Goal: Information Seeking & Learning: Learn about a topic

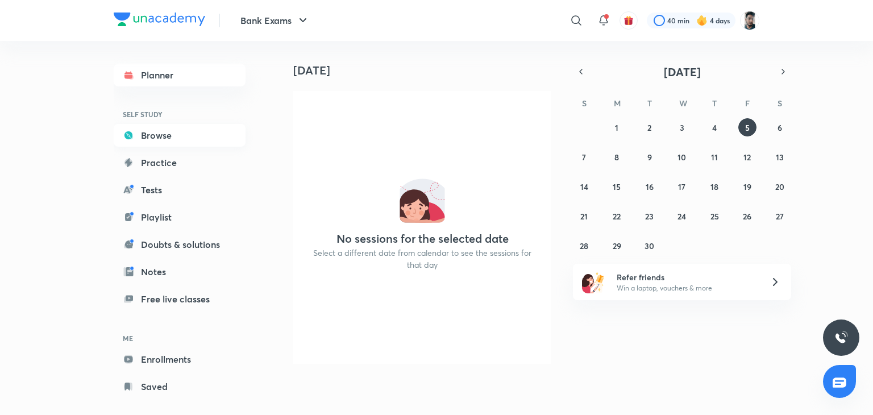
click at [164, 135] on link "Browse" at bounding box center [180, 135] width 132 height 23
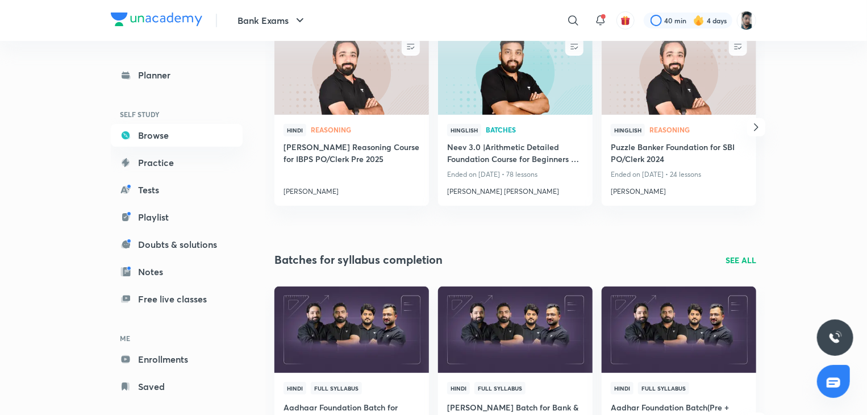
scroll to position [180, 0]
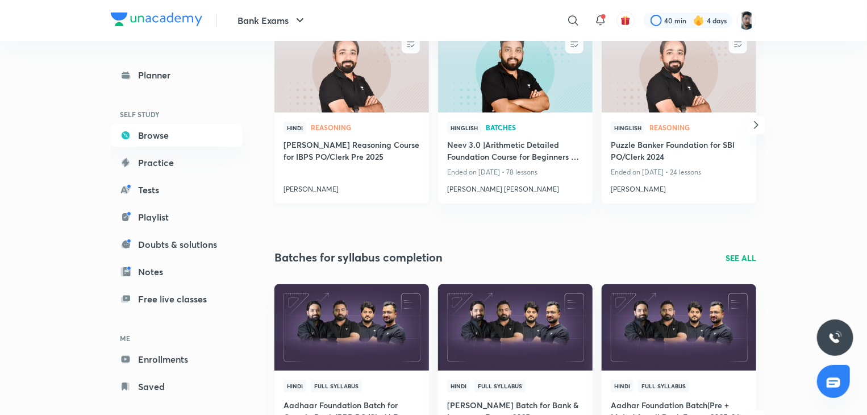
click at [327, 148] on h4 "[PERSON_NAME] Reasoning Course for IBPS PO/Clerk Pre 2025" at bounding box center [352, 152] width 136 height 26
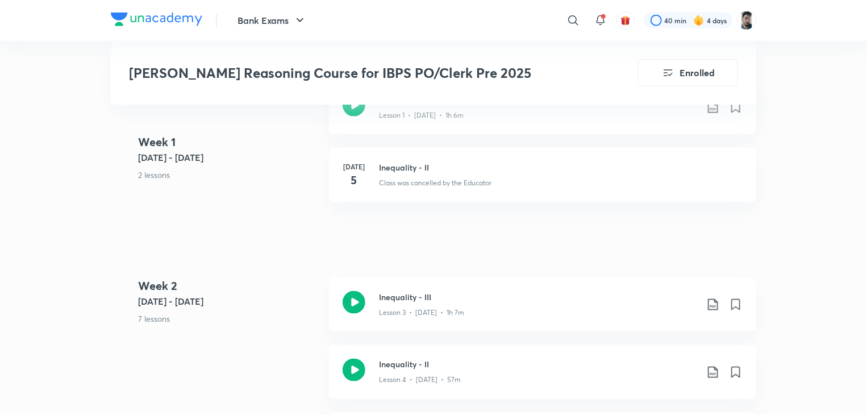
scroll to position [719, 0]
click at [377, 38] on div "Bank Exams ​ 40 min 4 days" at bounding box center [434, 20] width 646 height 41
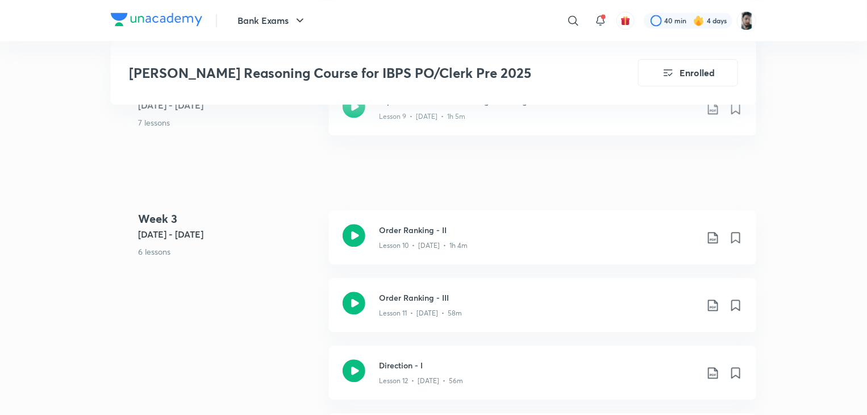
scroll to position [1317, 0]
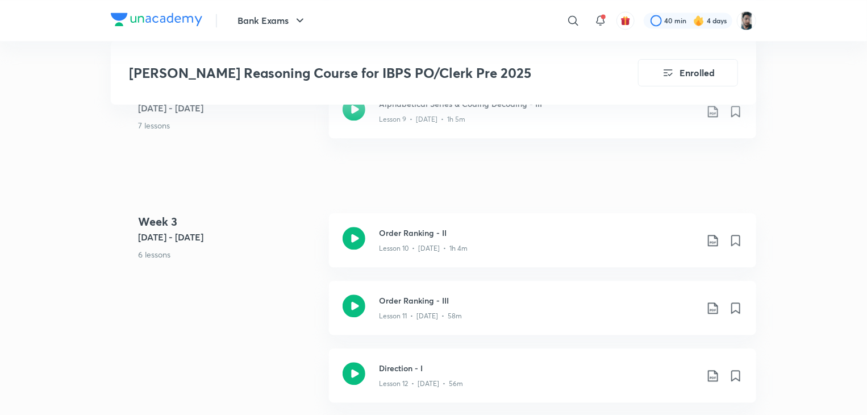
click at [327, 80] on h3 "[PERSON_NAME] Reasoning Course for IBPS PO/Clerk Pre 2025" at bounding box center [351, 73] width 445 height 16
click at [327, 213] on div "Week [DATE] - [DATE] 6 lessons Order Ranking - II Lesson 10 • [DATE] • 1h 4m Or…" at bounding box center [434, 416] width 646 height 406
